Goal: Transaction & Acquisition: Purchase product/service

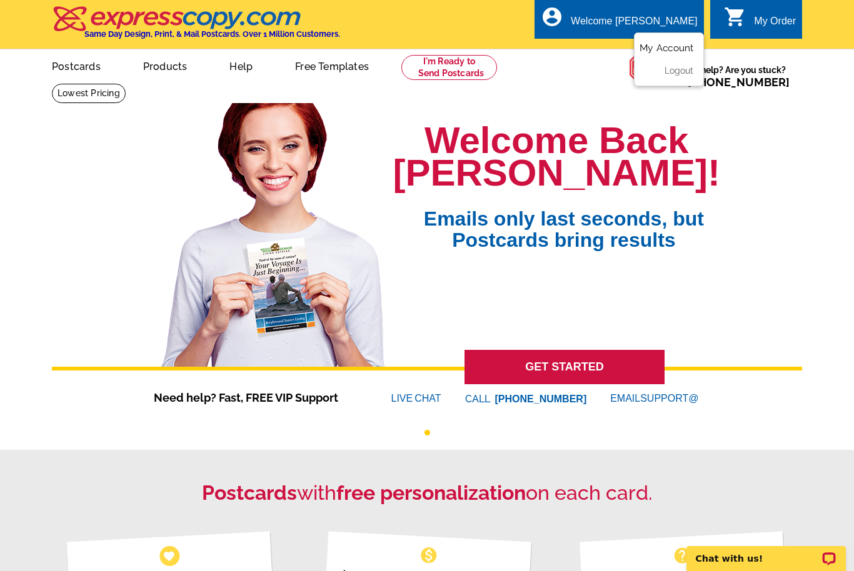
click at [680, 46] on link "My Account" at bounding box center [667, 48] width 54 height 11
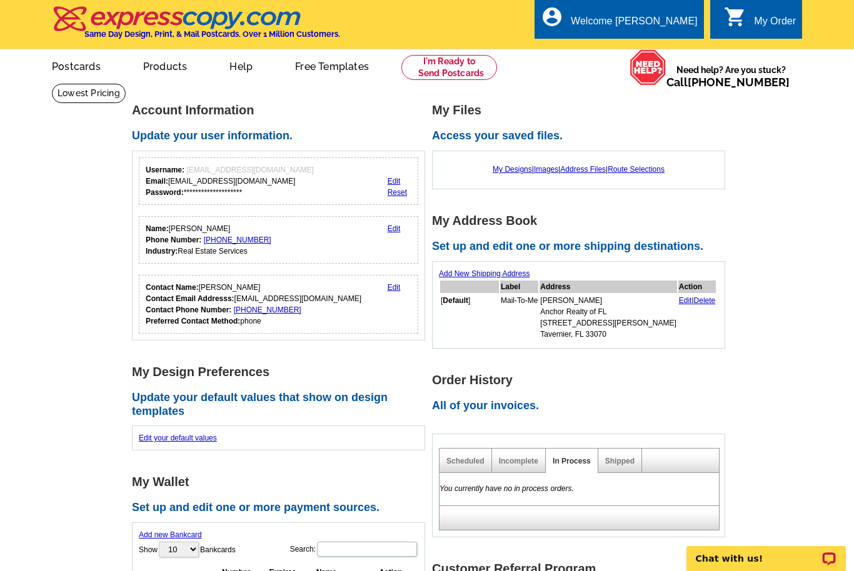
click at [520, 451] on div "Incomplete" at bounding box center [519, 461] width 54 height 24
click at [517, 463] on link "Incomplete" at bounding box center [518, 461] width 39 height 9
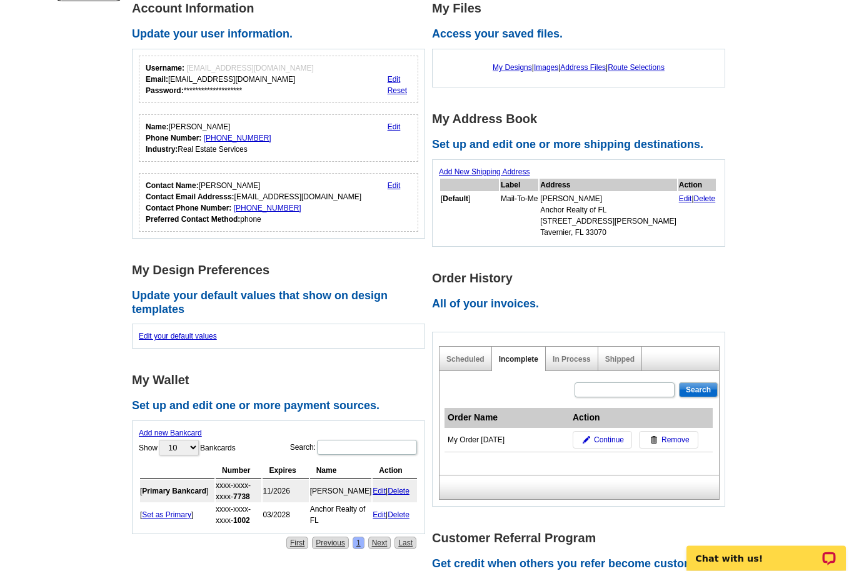
scroll to position [156, 0]
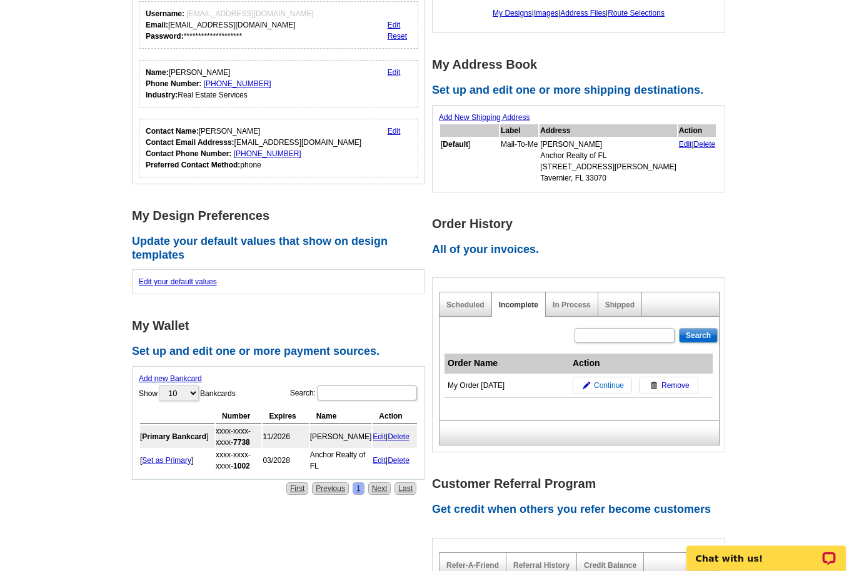
click at [605, 390] on span "Continue" at bounding box center [609, 386] width 30 height 11
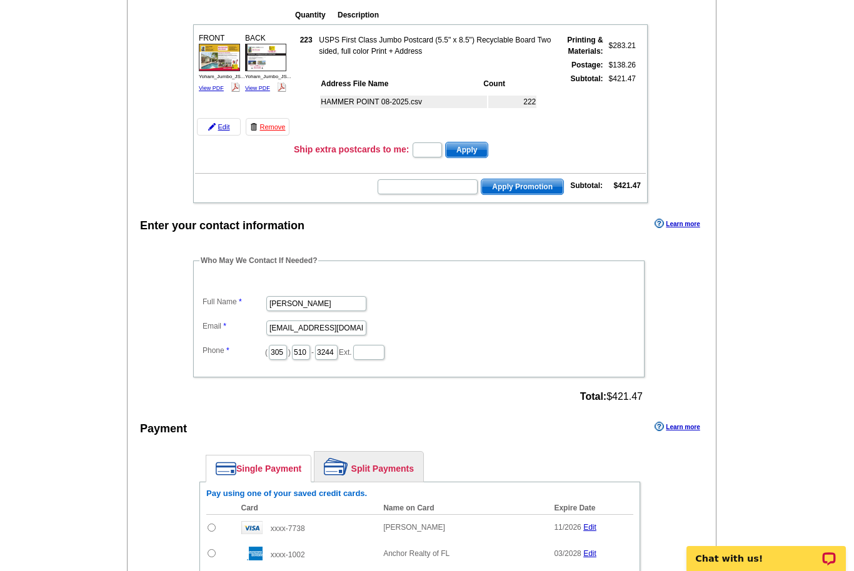
scroll to position [147, 0]
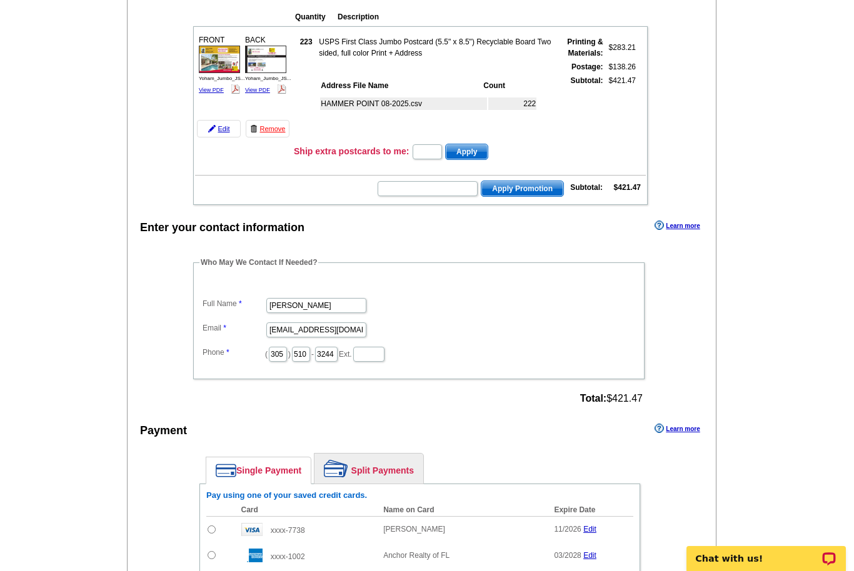
click at [525, 189] on span "Apply Promotion" at bounding box center [522, 188] width 82 height 15
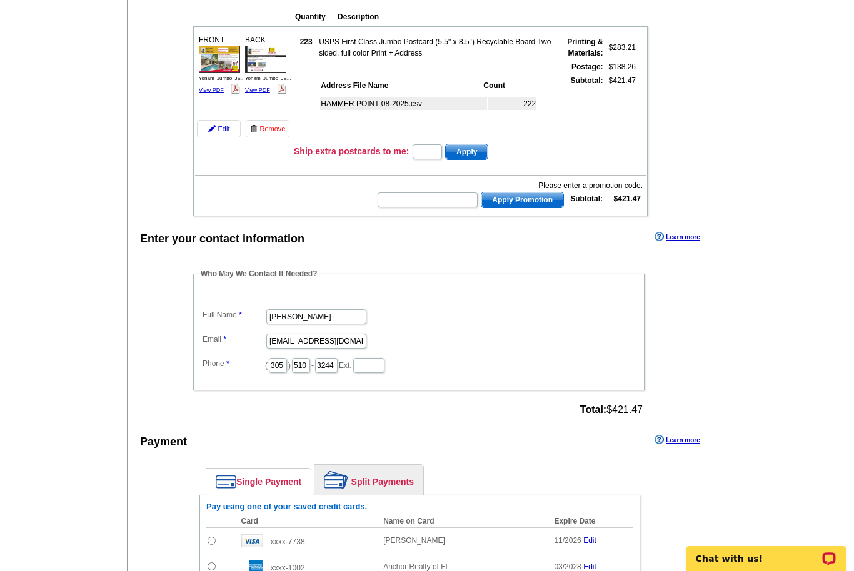
click at [468, 158] on span "Apply" at bounding box center [467, 151] width 42 height 15
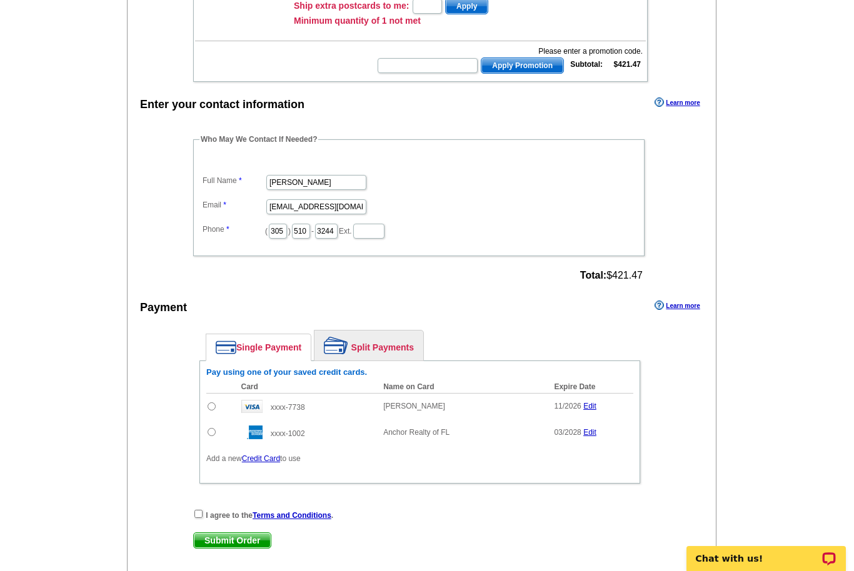
scroll to position [313, 0]
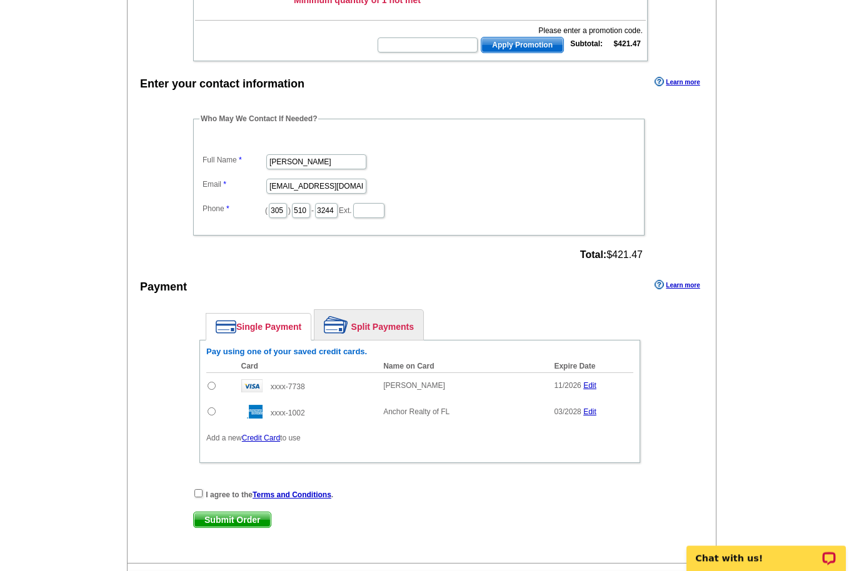
click at [212, 415] on input "radio" at bounding box center [212, 412] width 8 height 8
radio input "true"
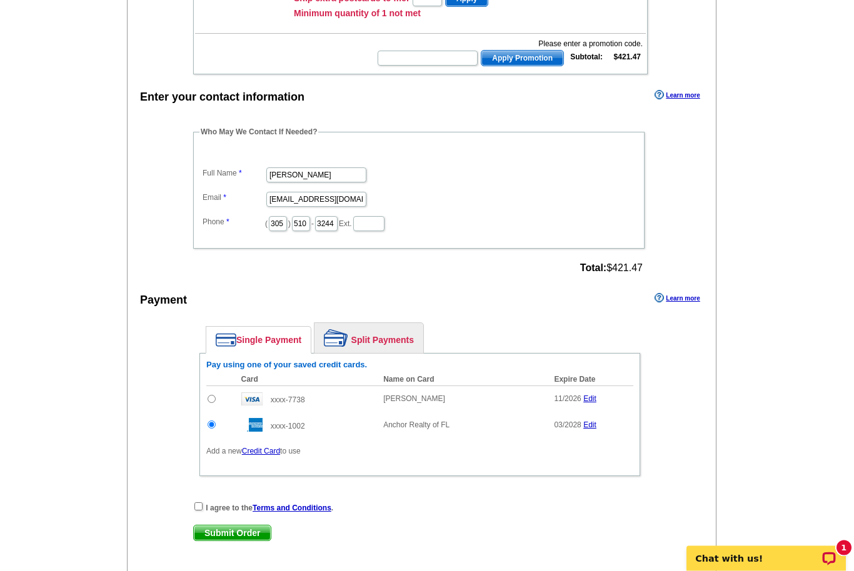
scroll to position [300, 0]
click at [201, 505] on input "checkbox" at bounding box center [198, 507] width 8 height 8
click at [195, 510] on input "checkbox" at bounding box center [198, 507] width 8 height 8
checkbox input "false"
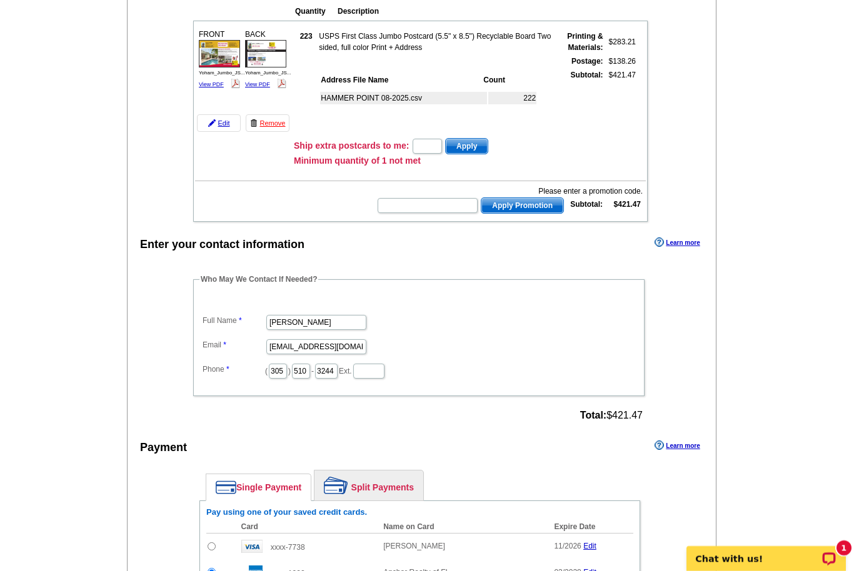
scroll to position [0, 0]
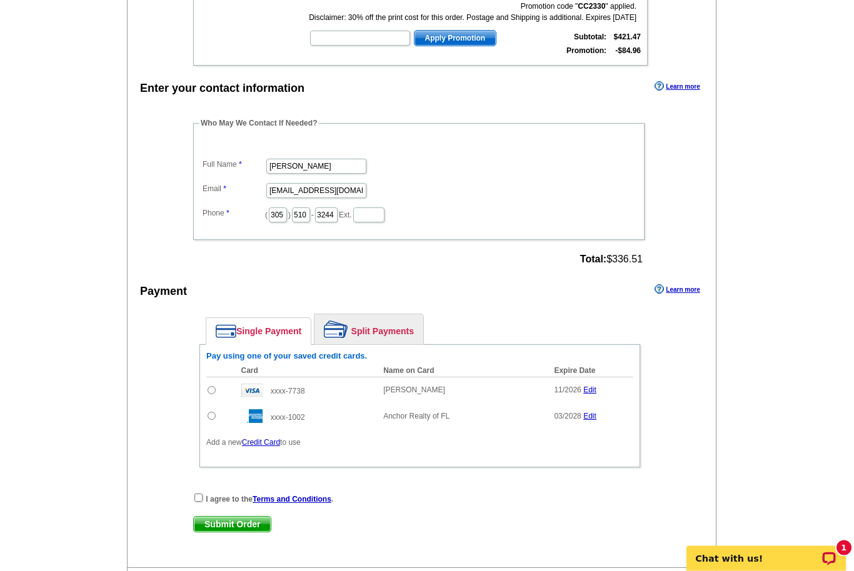
scroll to position [380, 0]
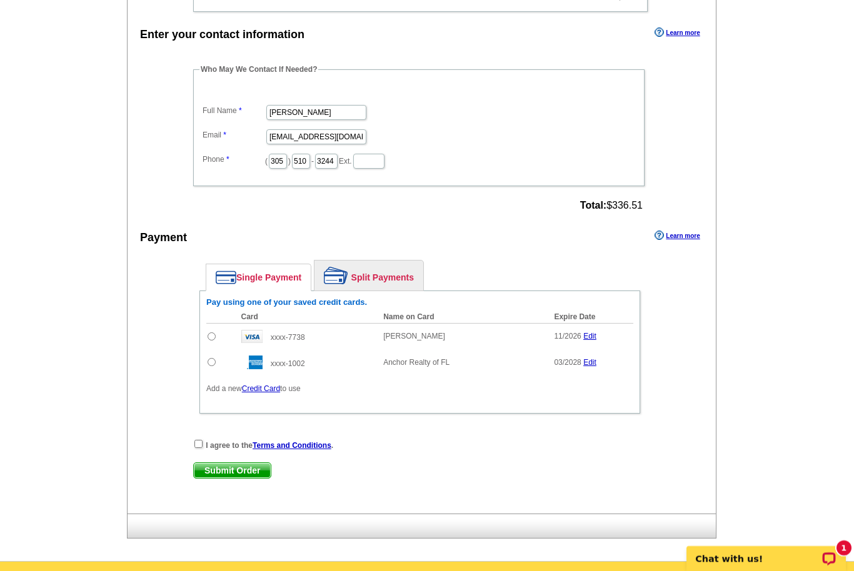
click at [208, 364] on input "radio" at bounding box center [212, 362] width 8 height 8
radio input "true"
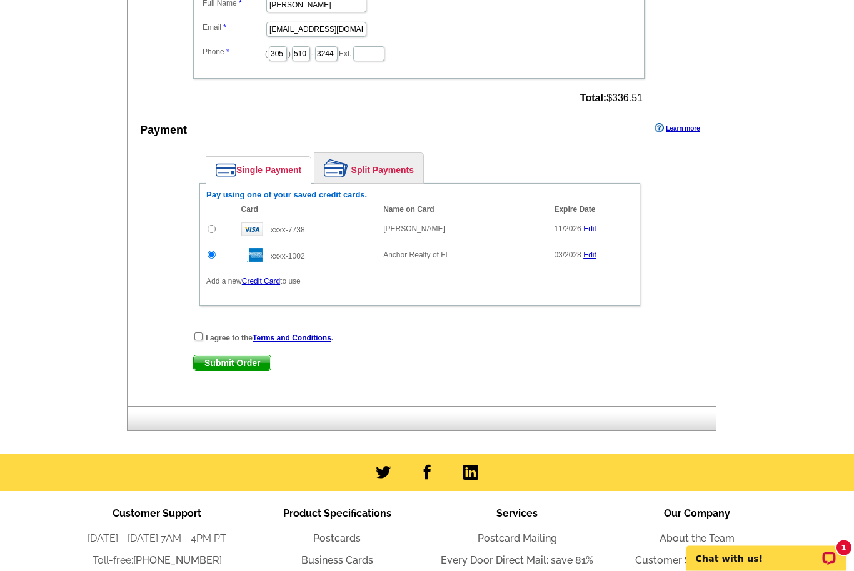
scroll to position [488, 0]
click at [199, 340] on input "checkbox" at bounding box center [198, 337] width 8 height 8
checkbox input "true"
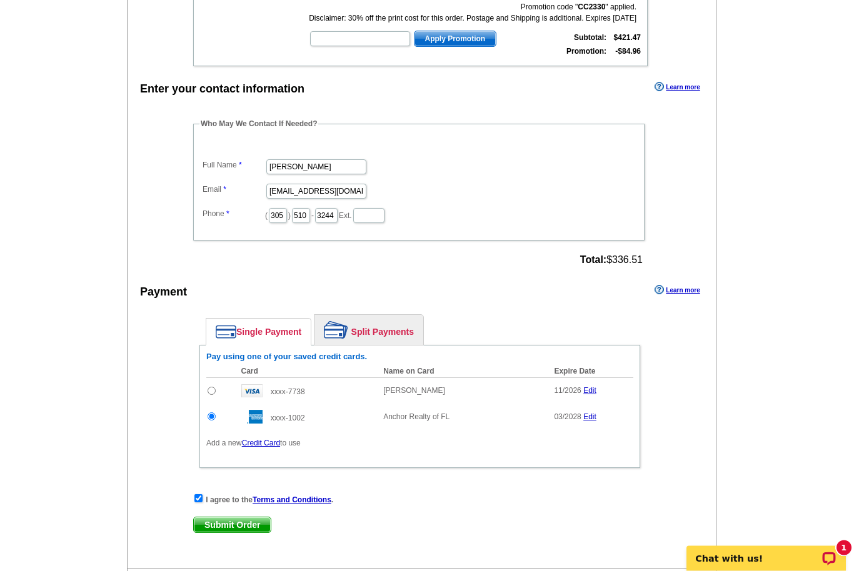
scroll to position [325, 0]
click at [250, 532] on span "Submit Order" at bounding box center [232, 525] width 77 height 15
